Goal: Task Accomplishment & Management: Use online tool/utility

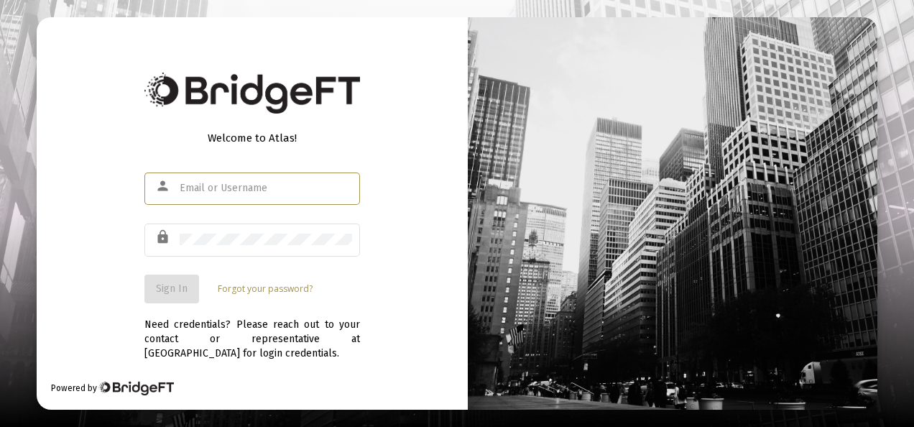
click at [260, 190] on input "text" at bounding box center [266, 187] width 172 height 11
type input "[EMAIL_ADDRESS][DOMAIN_NAME]"
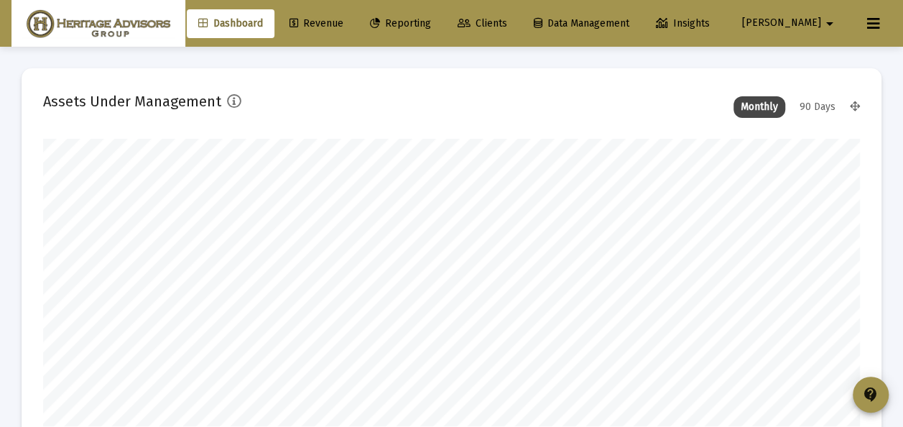
scroll to position [287, 438]
type input "[DATE]"
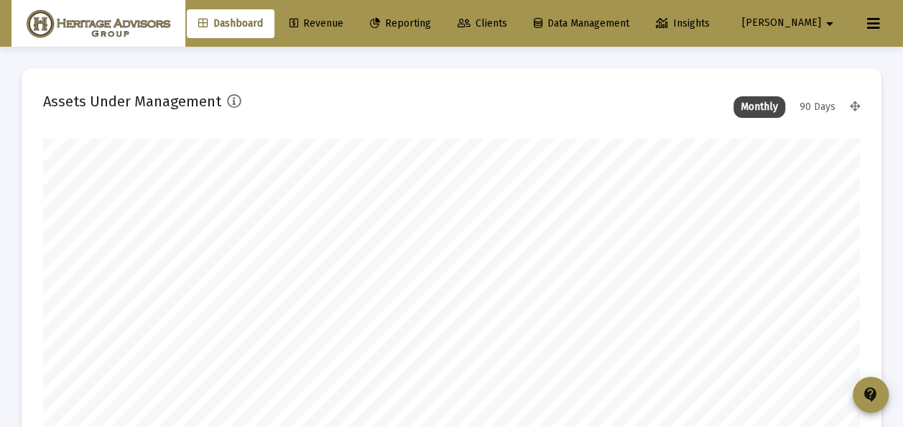
click at [507, 23] on span "Clients" at bounding box center [483, 23] width 50 height 12
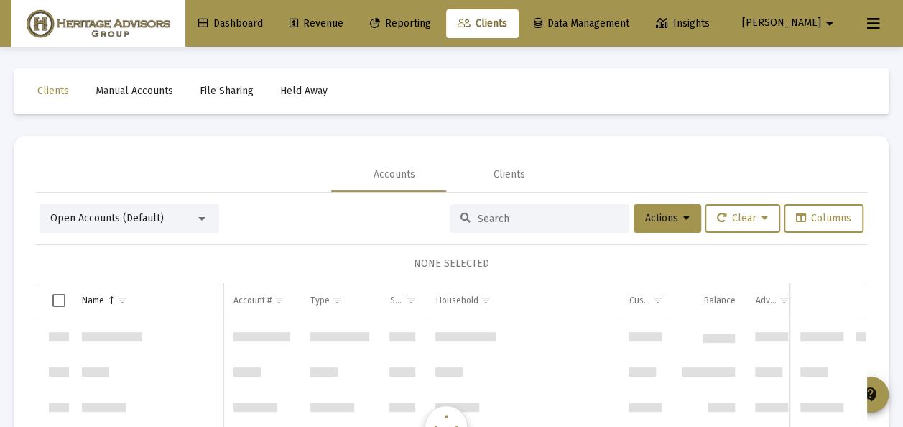
scroll to position [6897, 0]
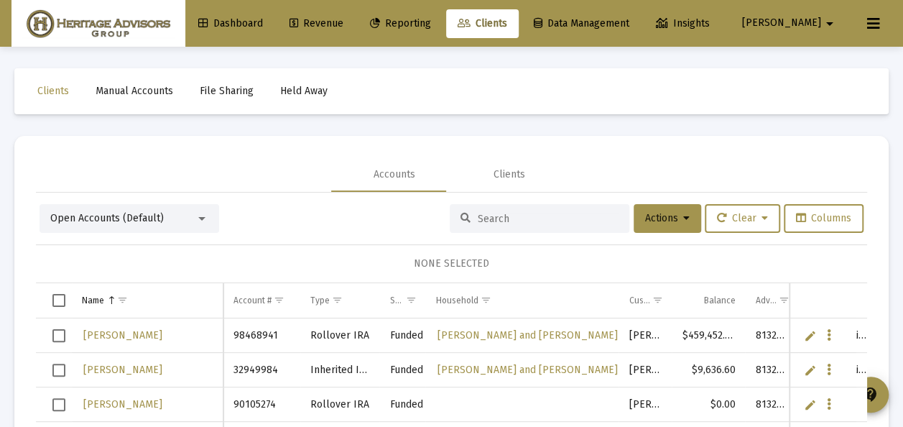
click at [195, 219] on div "Open Accounts (Default)" at bounding box center [122, 218] width 145 height 14
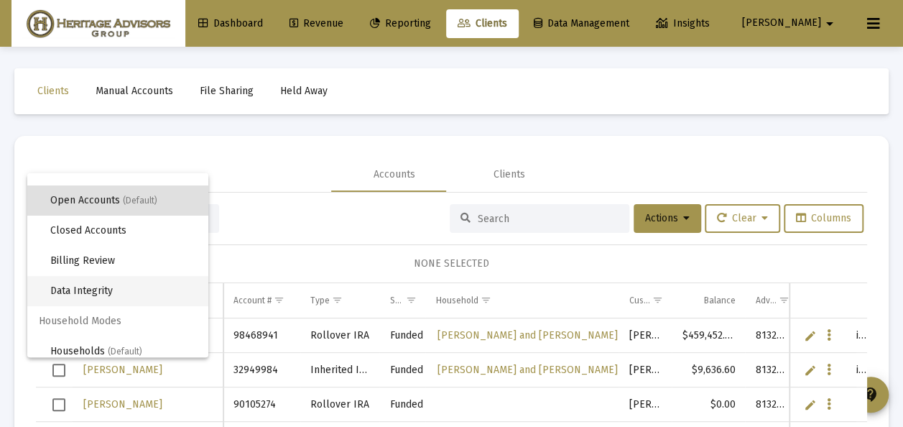
scroll to position [27, 0]
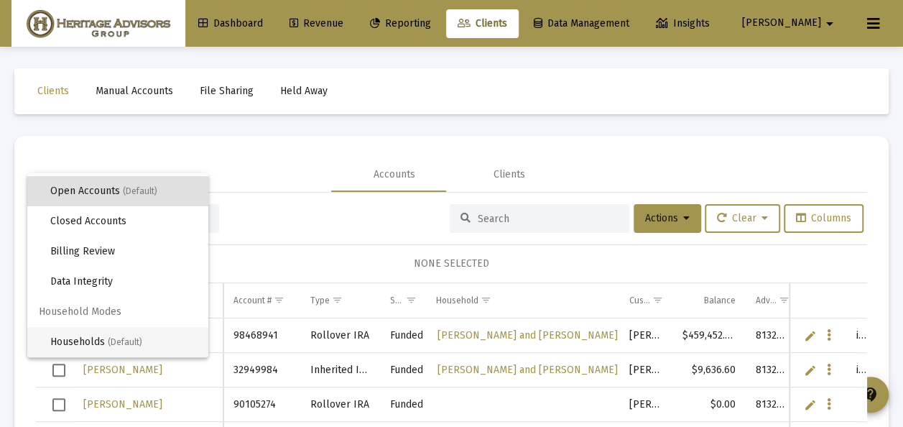
click at [88, 346] on span "Households (Default)" at bounding box center [123, 342] width 147 height 30
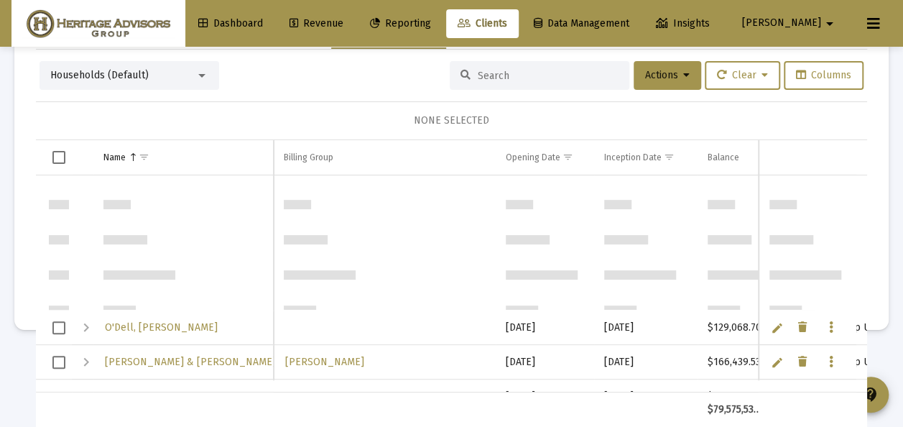
scroll to position [0, 0]
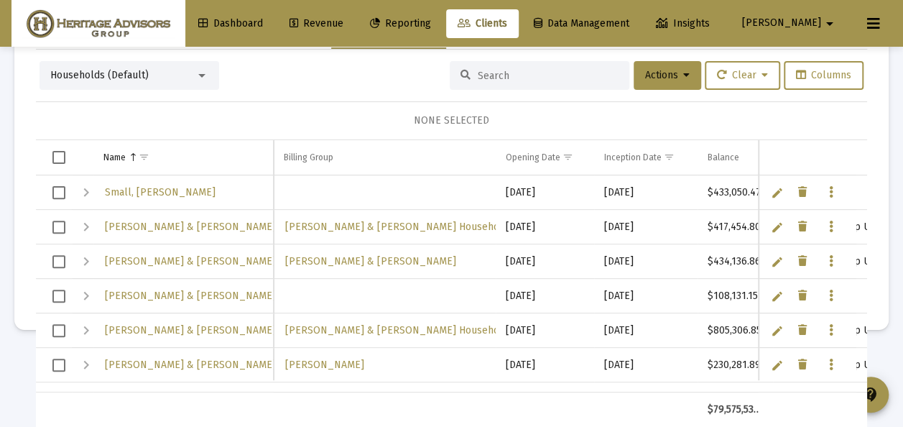
click at [60, 257] on span "Select row" at bounding box center [58, 261] width 13 height 13
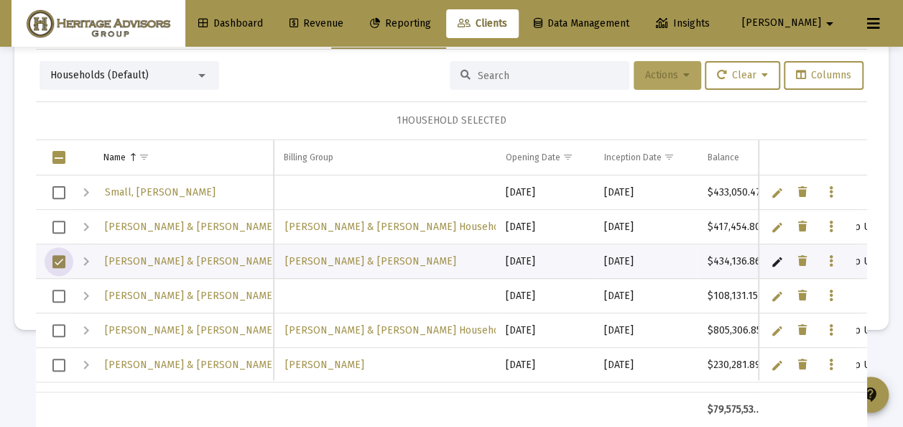
click at [652, 68] on button "Actions" at bounding box center [668, 75] width 68 height 29
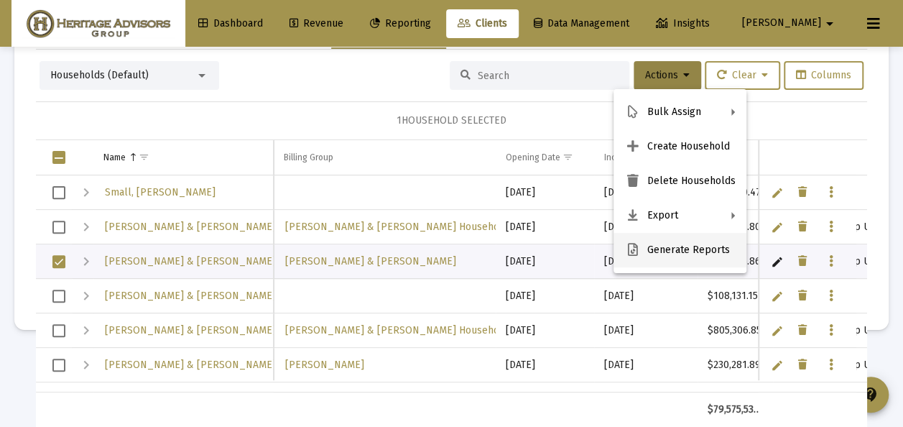
click at [648, 250] on button "Generate Reports" at bounding box center [680, 250] width 133 height 34
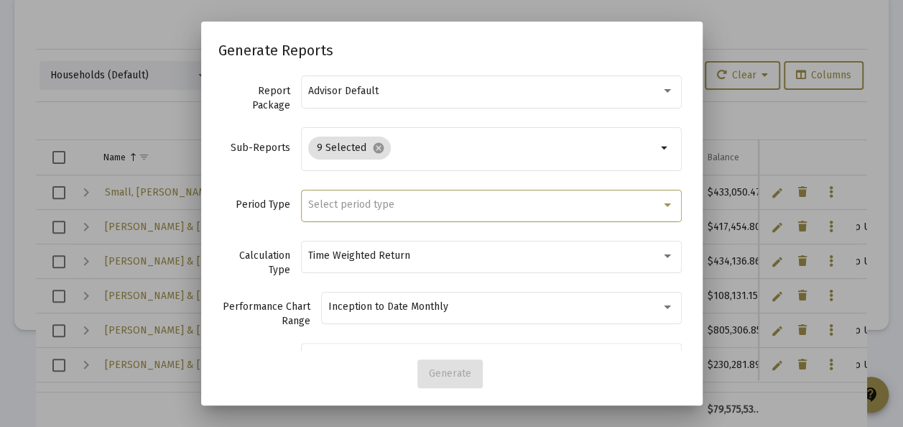
click at [382, 202] on span "Select period type" at bounding box center [351, 204] width 86 height 12
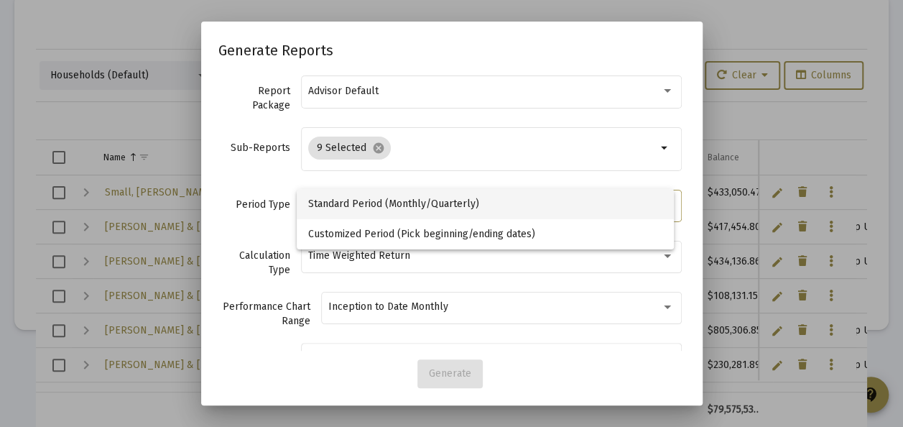
click at [381, 201] on span "Standard Period (Monthly/Quarterly)" at bounding box center [485, 204] width 355 height 30
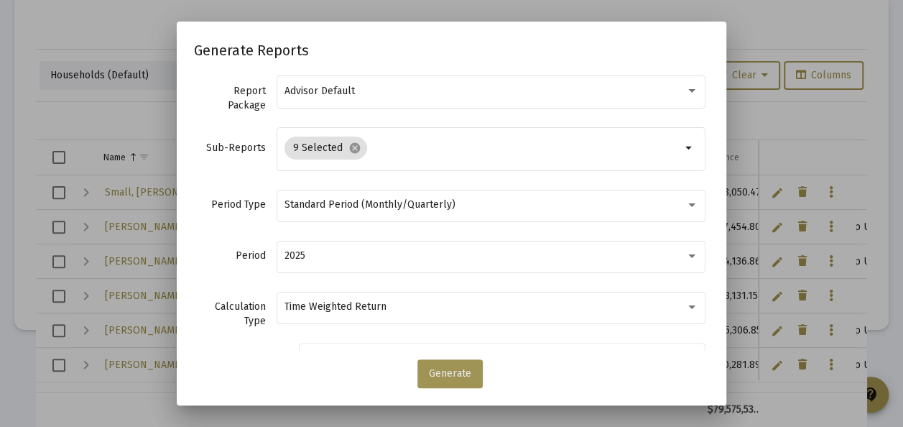
click at [437, 366] on button "Generate" at bounding box center [449, 373] width 65 height 29
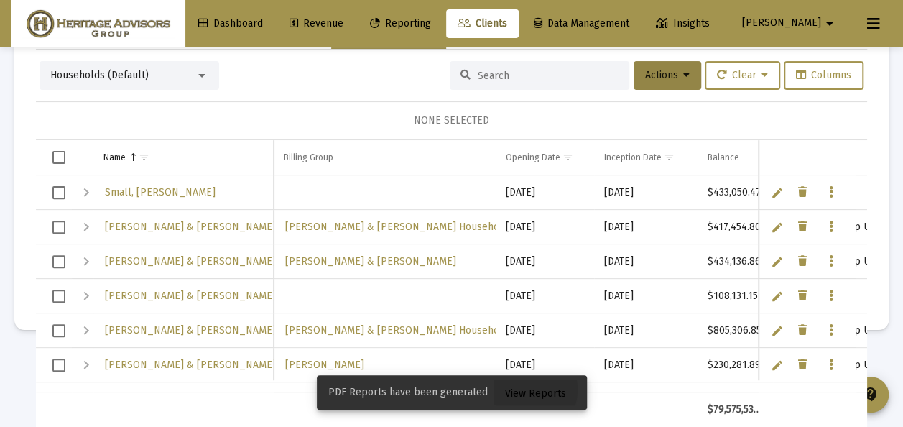
click at [524, 389] on span "View Reports" at bounding box center [535, 393] width 61 height 12
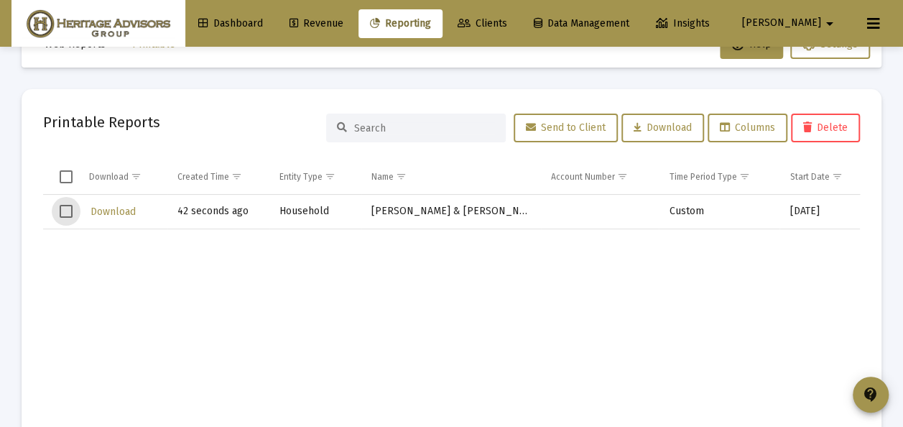
drag, startPoint x: 63, startPoint y: 211, endPoint x: 159, endPoint y: 205, distance: 95.8
click at [63, 211] on span "Select row" at bounding box center [66, 211] width 13 height 13
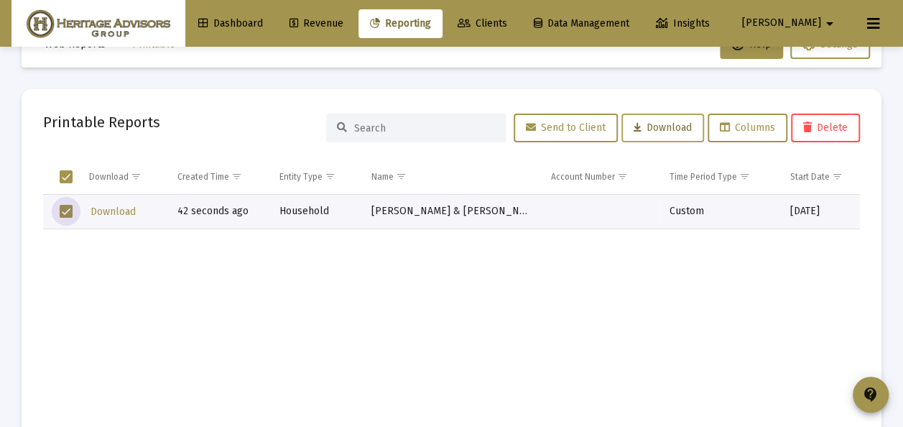
click at [662, 130] on span "Download" at bounding box center [663, 127] width 58 height 12
click at [121, 211] on span "Download" at bounding box center [113, 211] width 45 height 12
drag, startPoint x: 837, startPoint y: 124, endPoint x: 828, endPoint y: 127, distance: 9.1
click at [837, 124] on span "Delete" at bounding box center [825, 127] width 45 height 12
